Goal: Find specific page/section: Find specific page/section

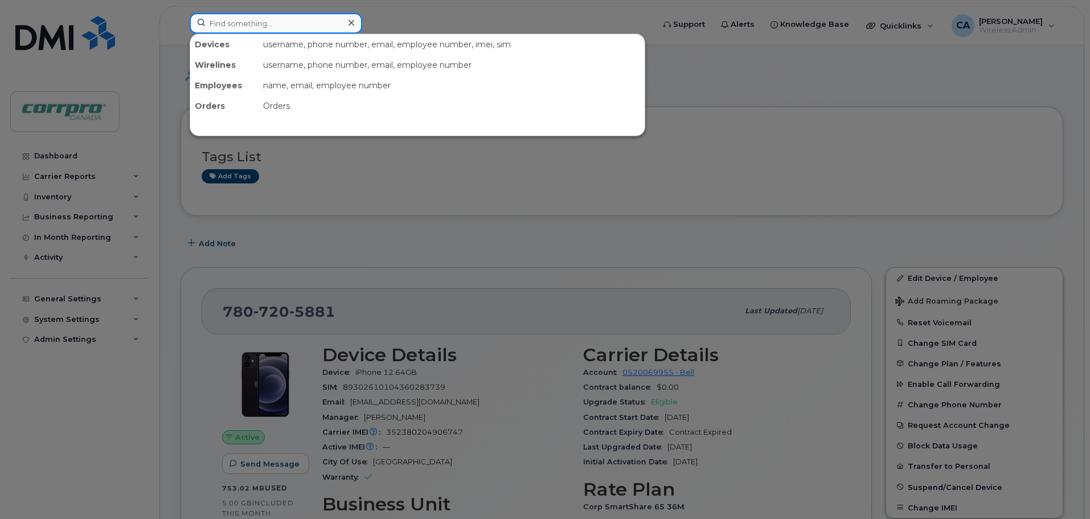
click at [283, 24] on input at bounding box center [276, 23] width 173 height 21
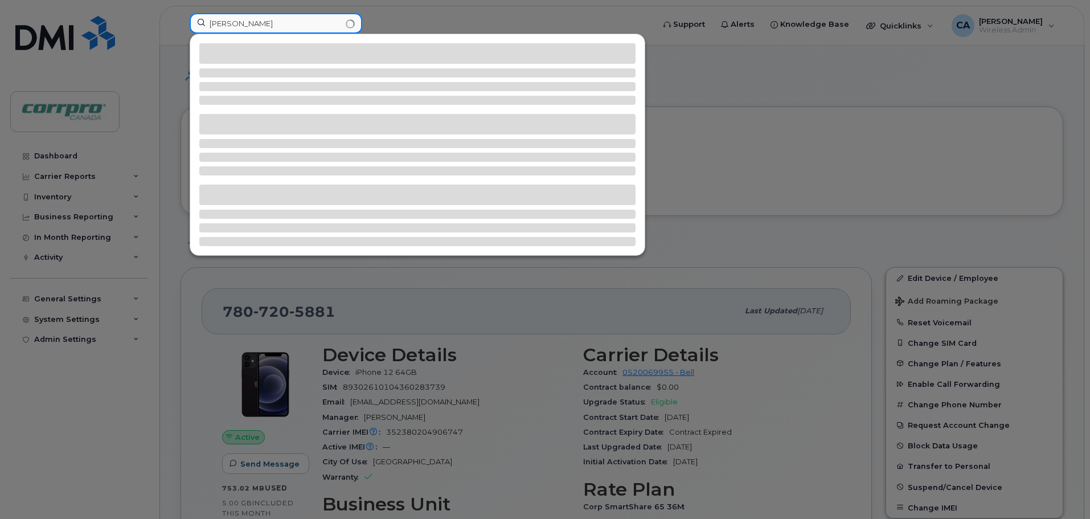
type input "[PERSON_NAME]"
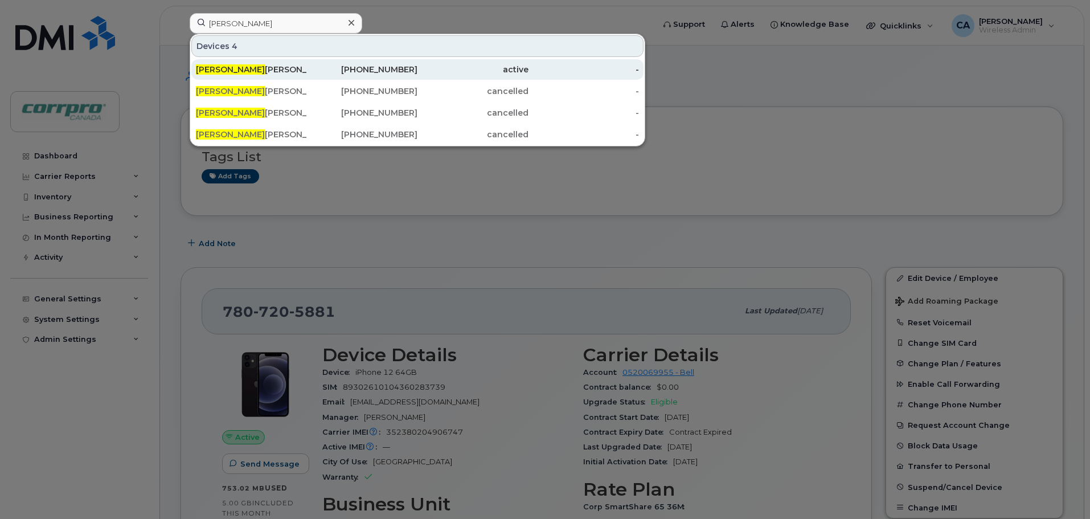
click at [261, 69] on div "[PERSON_NAME] (For Cancellation)" at bounding box center [251, 69] width 111 height 11
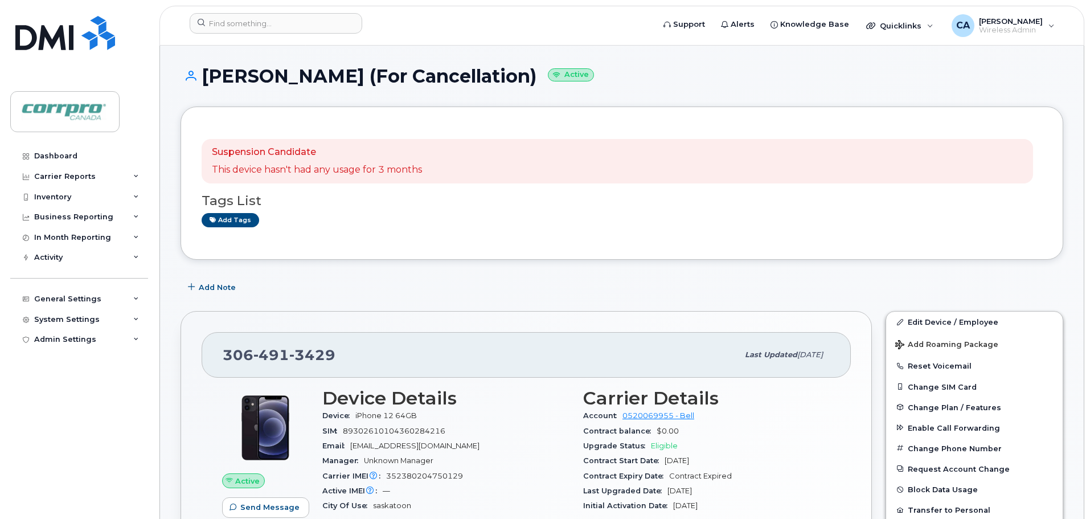
click at [778, 214] on div "Add tags" at bounding box center [618, 220] width 832 height 14
